Goal: Find specific page/section: Find specific page/section

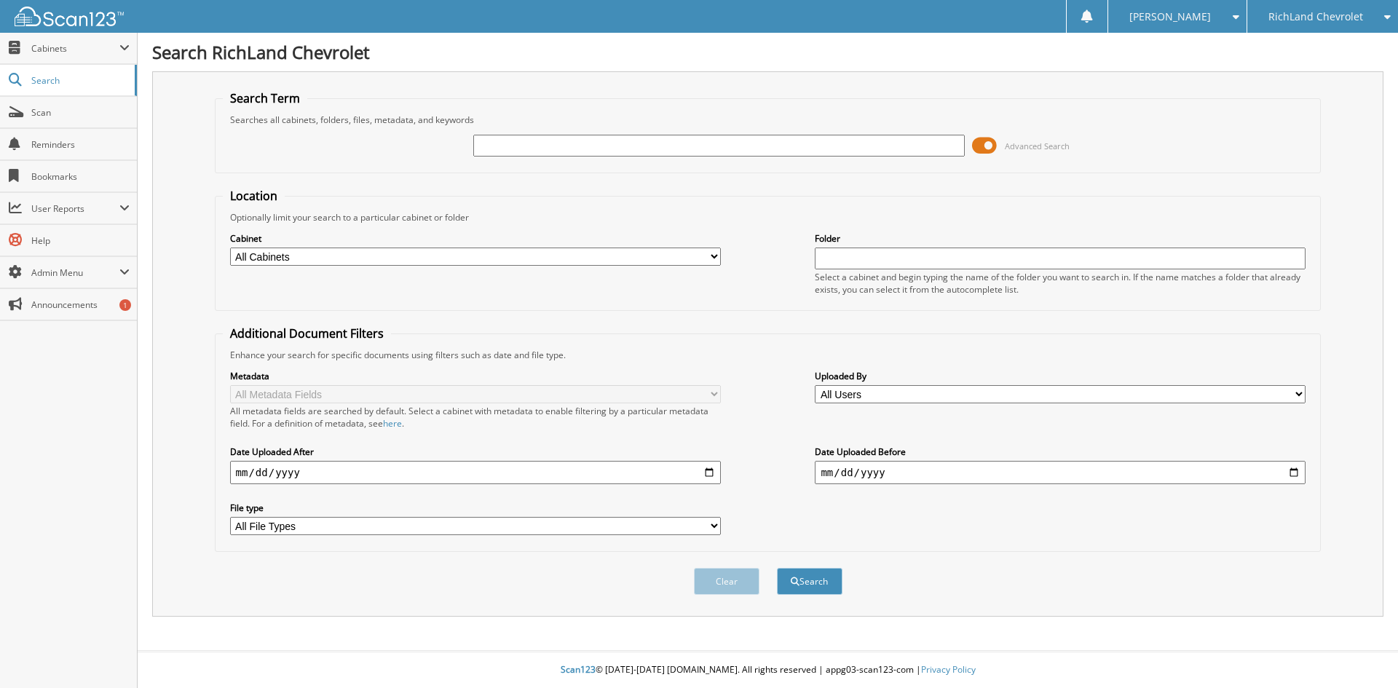
click at [657, 143] on input "text" at bounding box center [718, 146] width 491 height 22
type input "24GT7415"
click at [777, 568] on button "Search" at bounding box center [810, 581] width 66 height 27
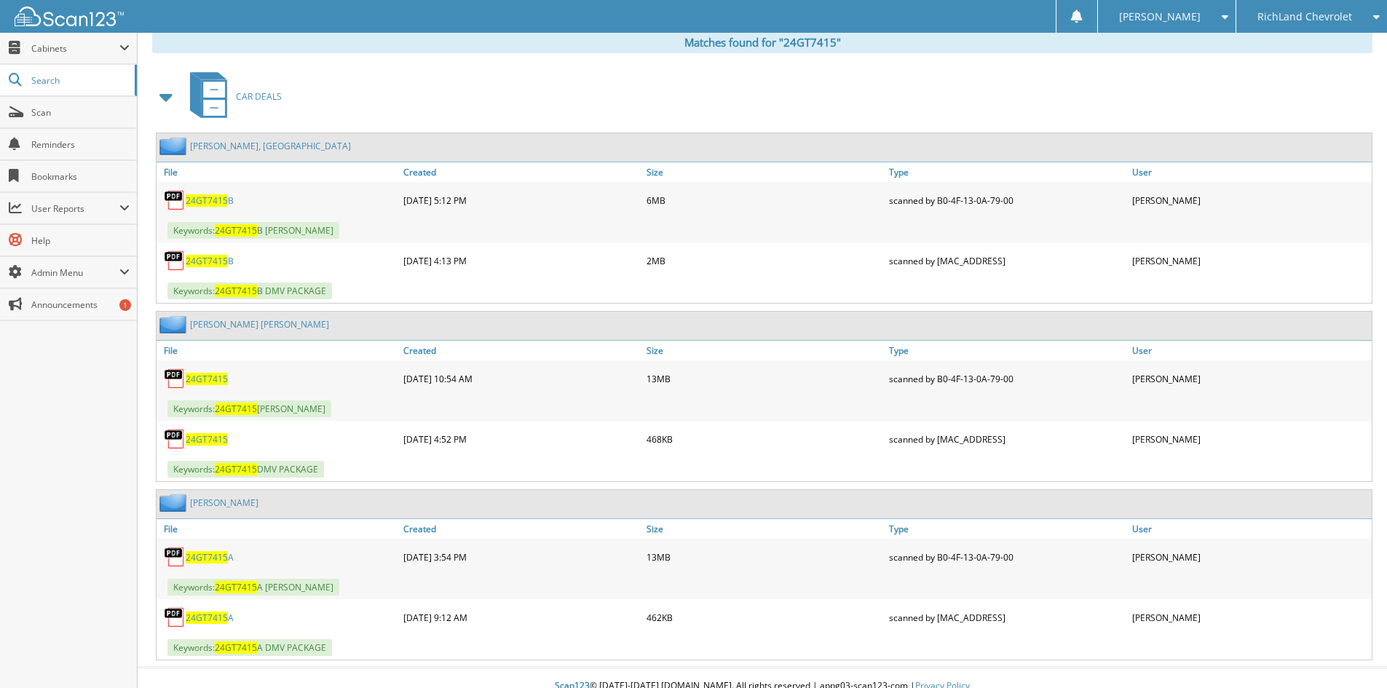
scroll to position [624, 0]
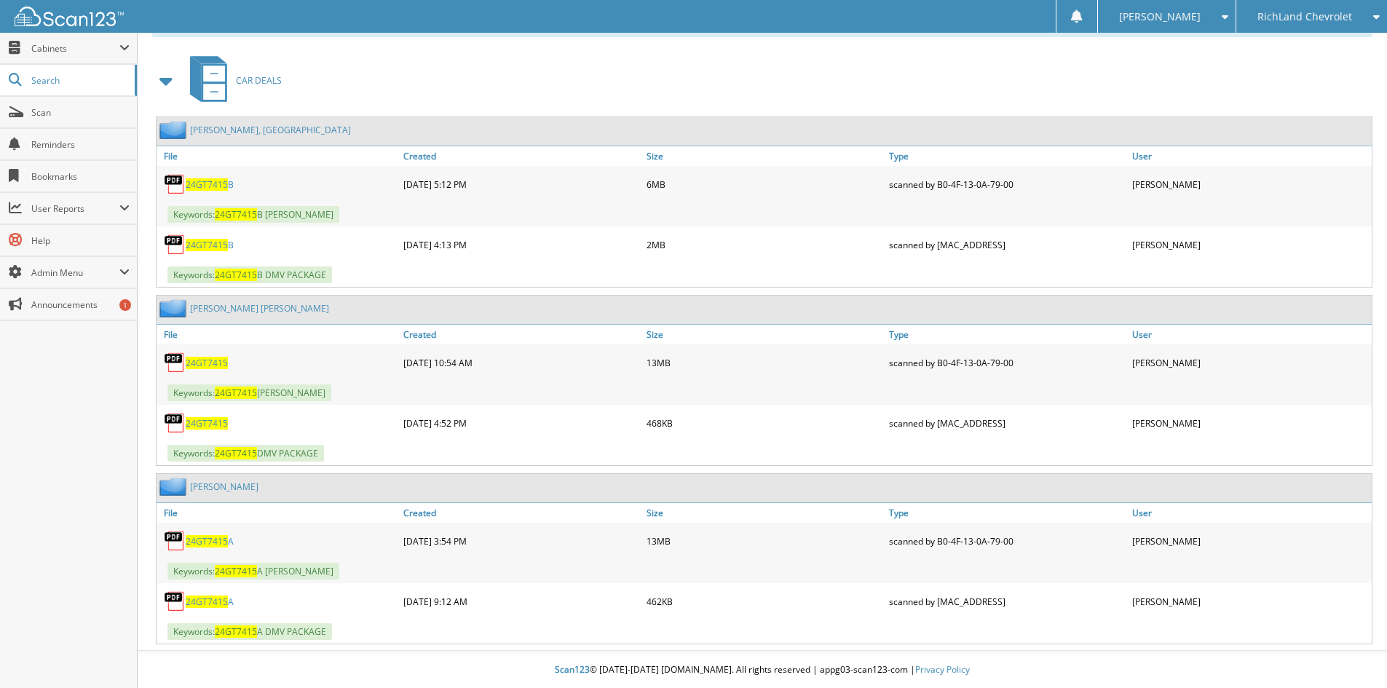
click at [203, 362] on span "24GT7415" at bounding box center [207, 363] width 42 height 12
